Goal: Task Accomplishment & Management: Manage account settings

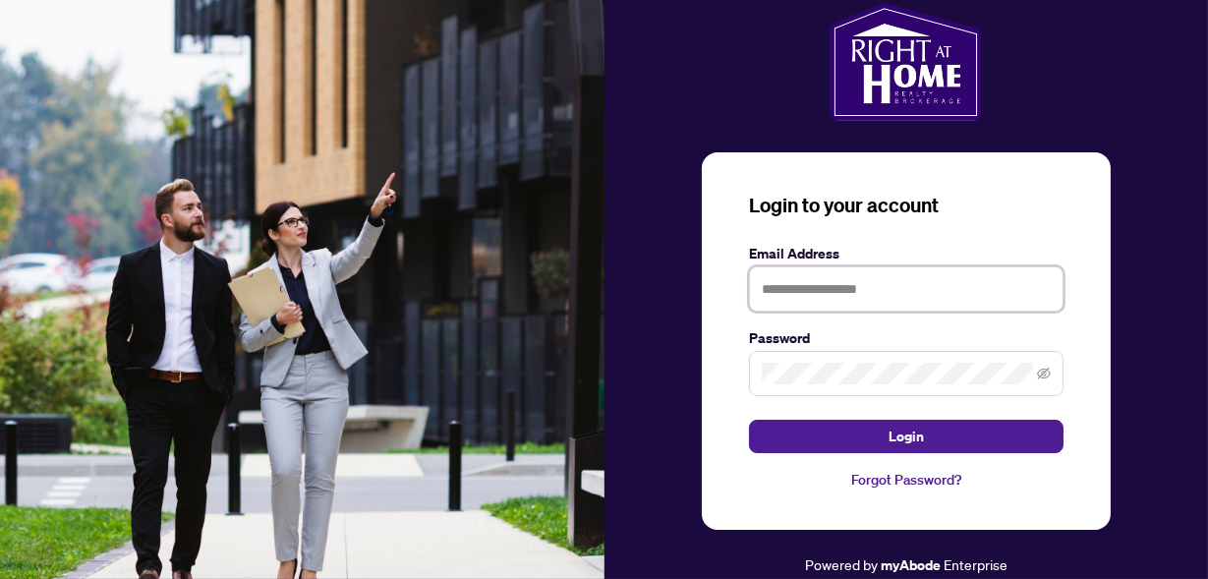
click at [772, 292] on input "text" at bounding box center [906, 288] width 315 height 45
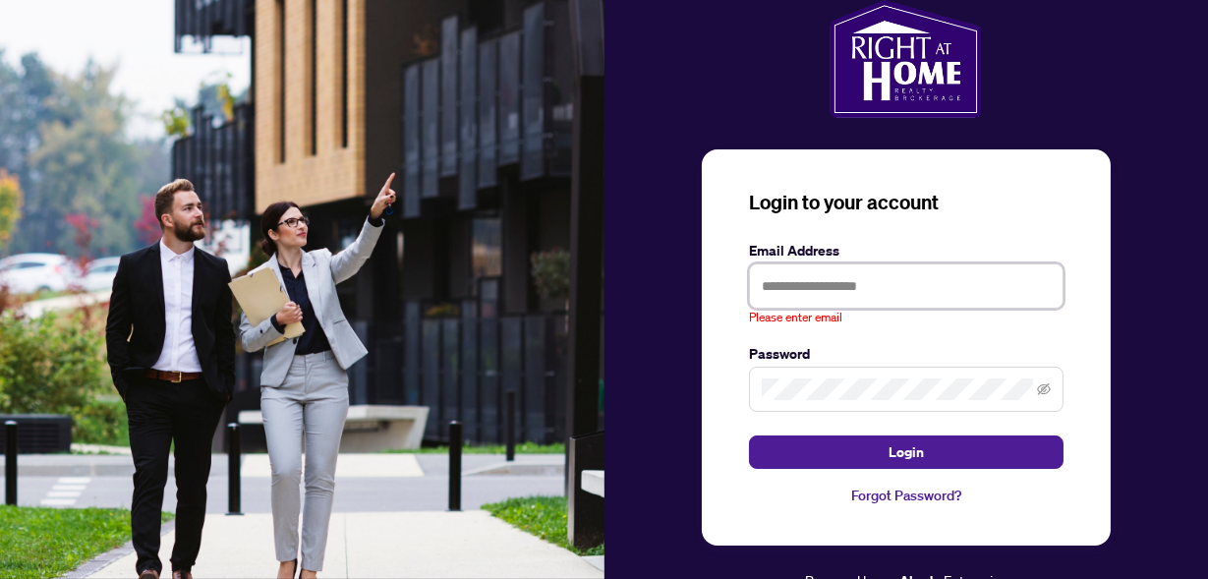
type input "**********"
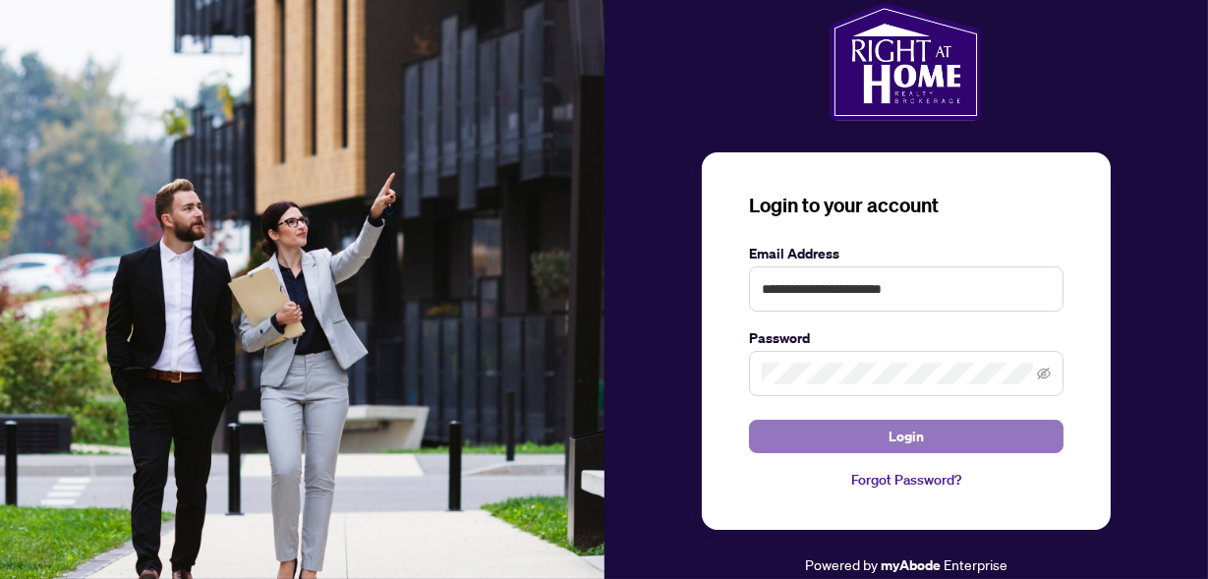
click at [825, 434] on button "Login" at bounding box center [906, 436] width 315 height 33
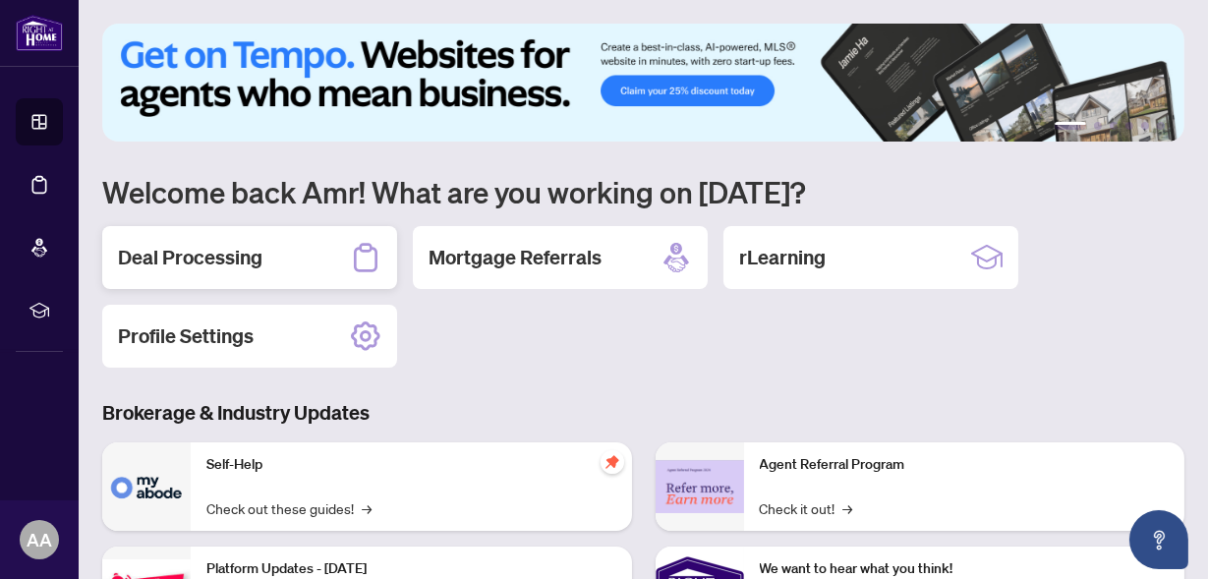
click at [245, 263] on h2 "Deal Processing" at bounding box center [190, 258] width 145 height 28
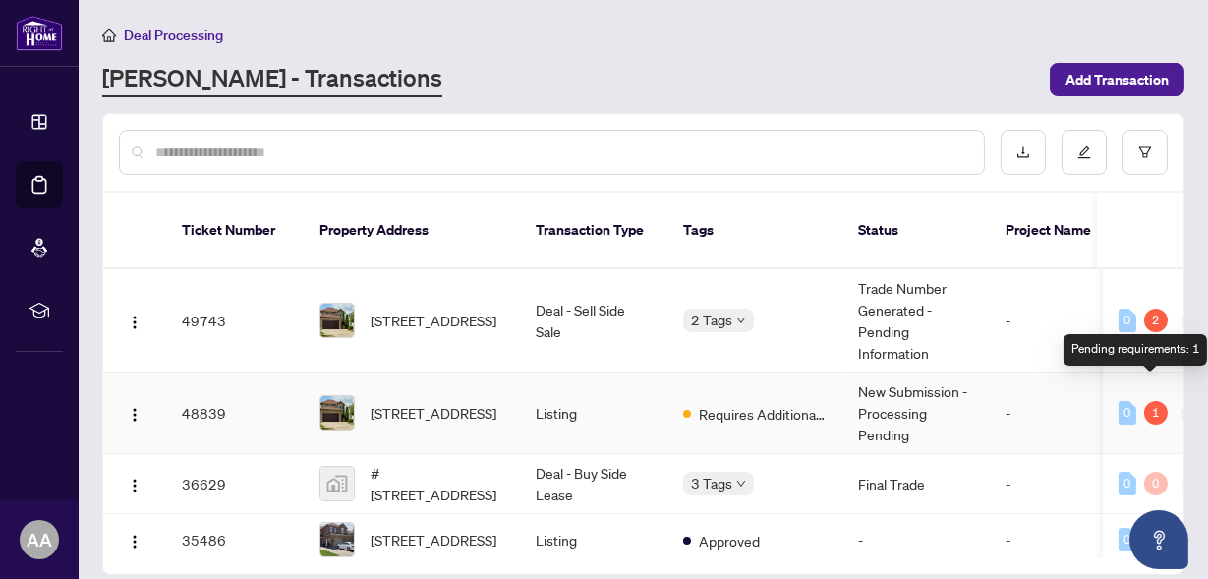
click at [1149, 401] on div "1" at bounding box center [1156, 413] width 24 height 24
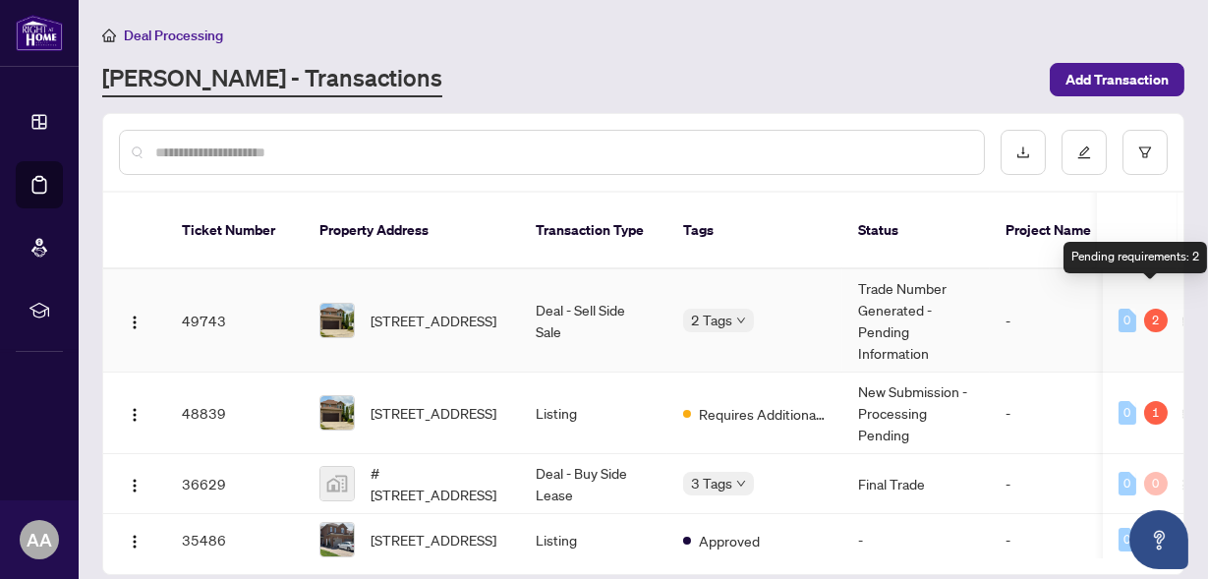
click at [1148, 309] on div "2" at bounding box center [1156, 321] width 24 height 24
click at [1142, 257] on div "Pending requirements: 2" at bounding box center [1136, 257] width 144 height 31
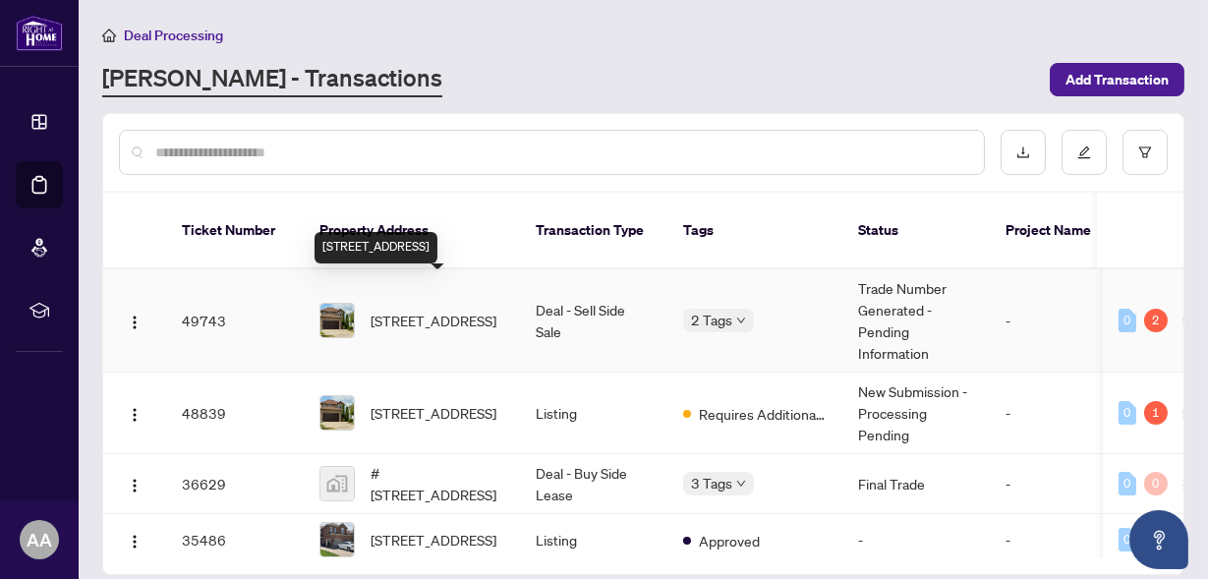
click at [402, 310] on span "[STREET_ADDRESS]" at bounding box center [434, 321] width 126 height 22
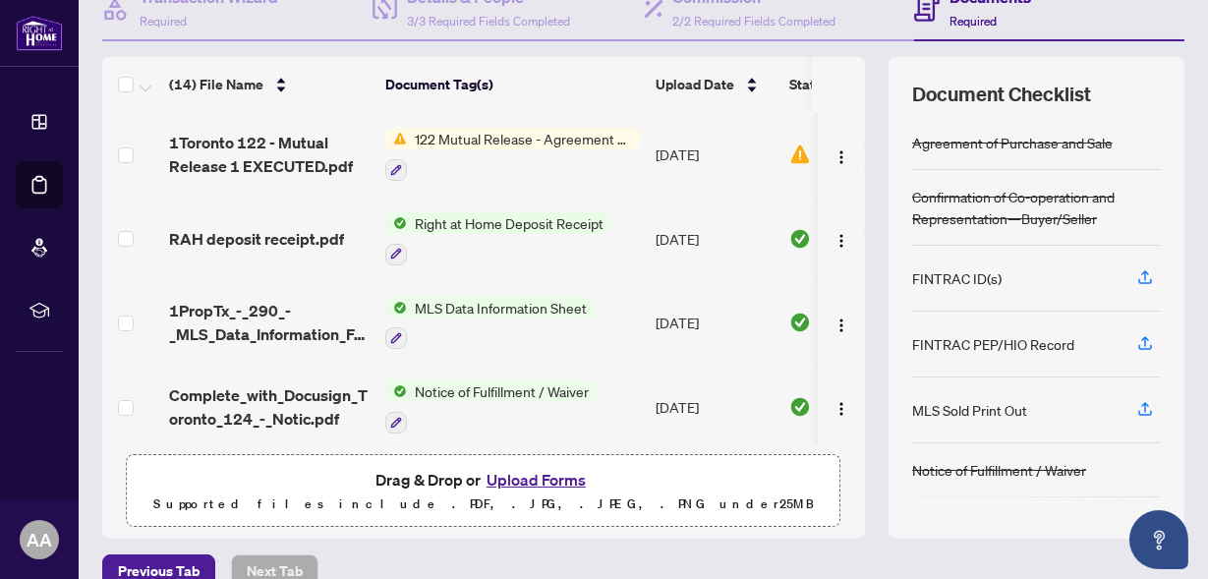
click at [490, 136] on span "122 Mutual Release - Agreement of Purchase and Sale" at bounding box center [523, 139] width 233 height 22
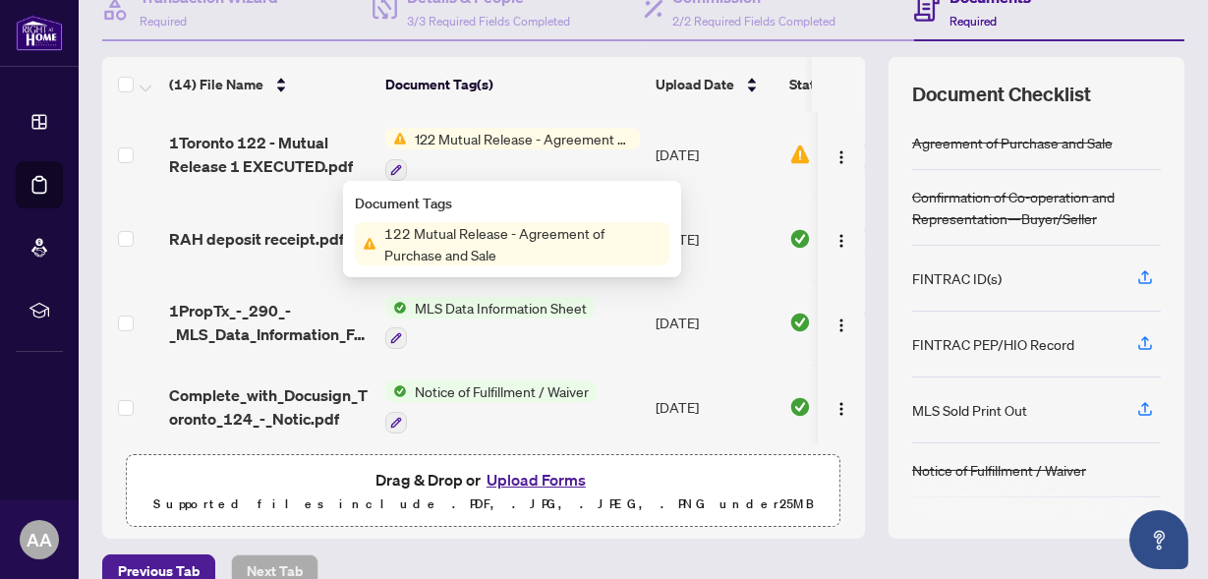
click at [458, 238] on span "122 Mutual Release - Agreement of Purchase and Sale" at bounding box center [523, 243] width 293 height 43
